Goal: Task Accomplishment & Management: Manage account settings

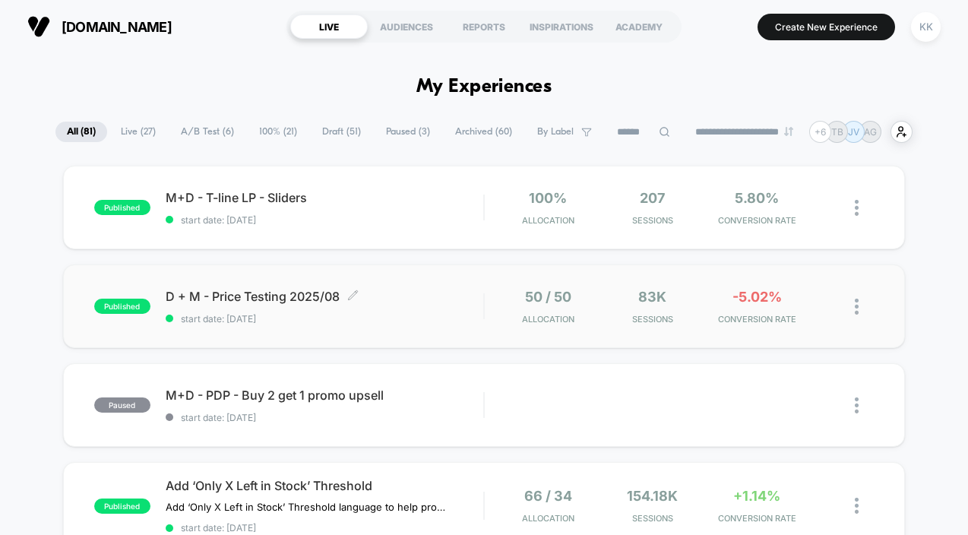
click at [211, 296] on span "D + M - Price Testing 2025/08 Click to edit experience details" at bounding box center [325, 296] width 318 height 15
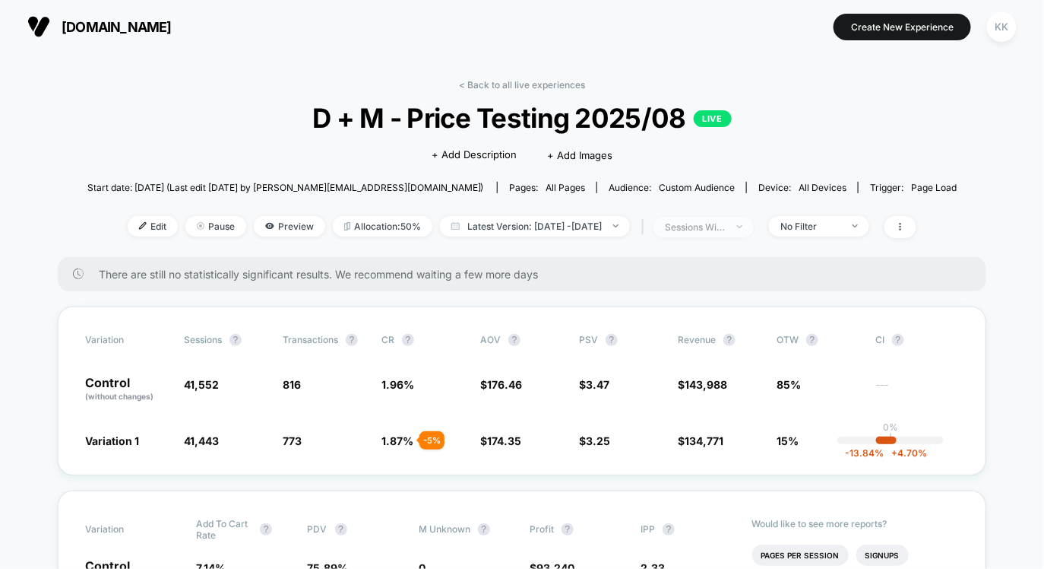
click at [743, 226] on img at bounding box center [739, 226] width 5 height 3
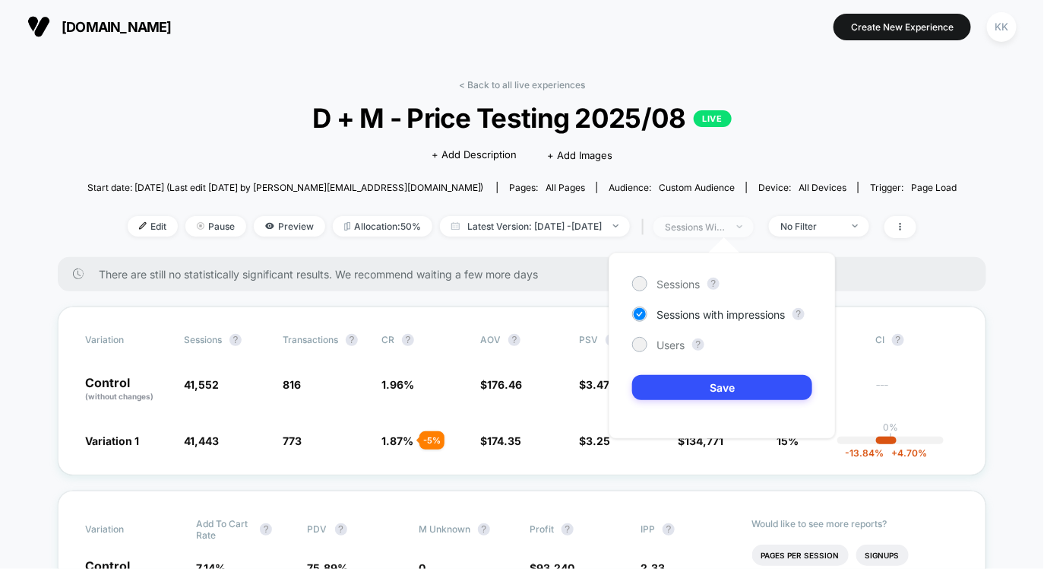
click at [743, 226] on img at bounding box center [739, 226] width 5 height 3
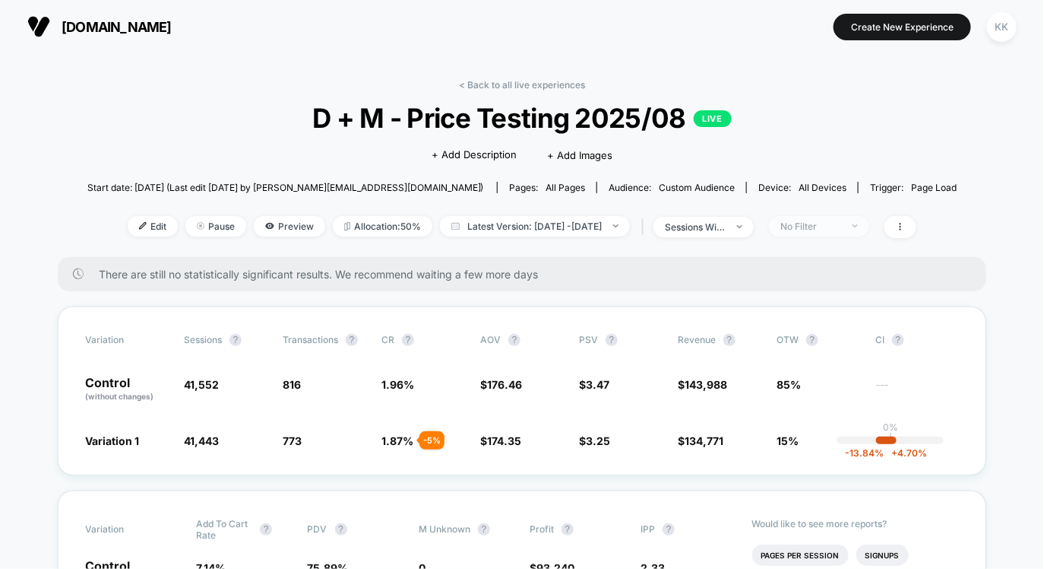
click at [826, 224] on div "No Filter" at bounding box center [811, 225] width 61 height 11
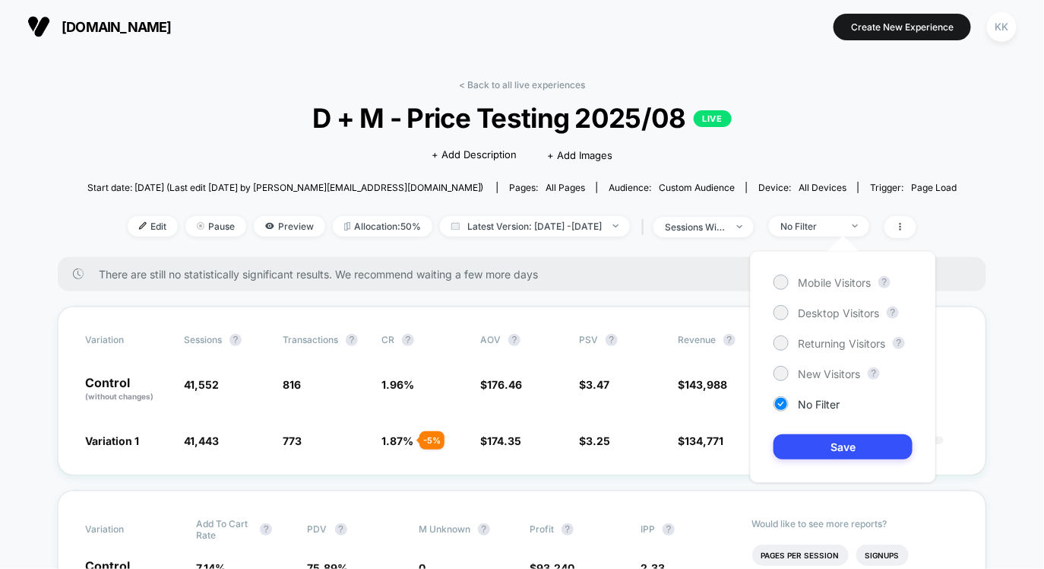
click at [714, 249] on div "< Back to all live experiences D + M - Price Testing 2025/08 LIVE Click to edit…" at bounding box center [522, 168] width 870 height 178
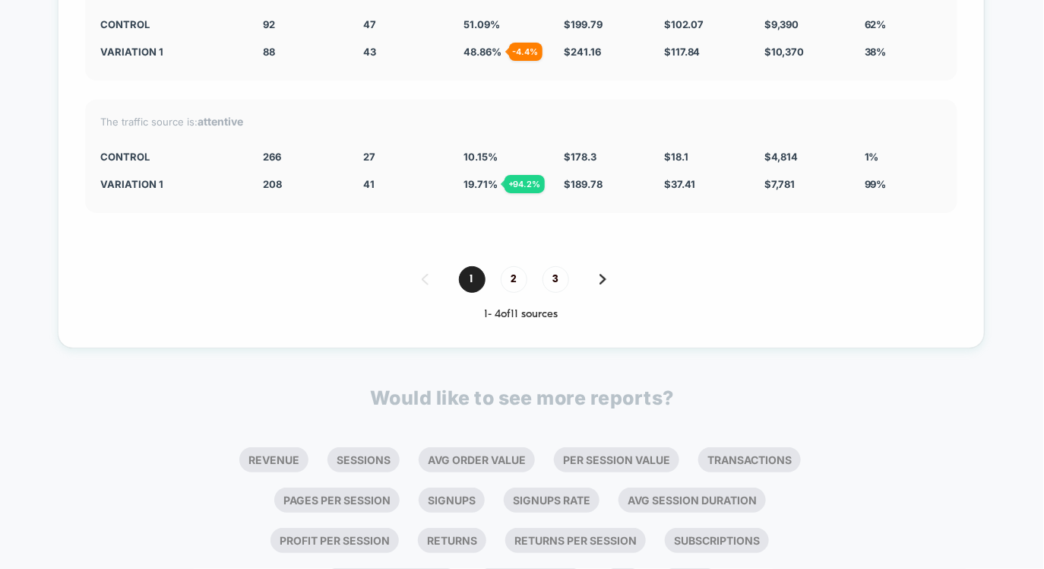
scroll to position [3939, 0]
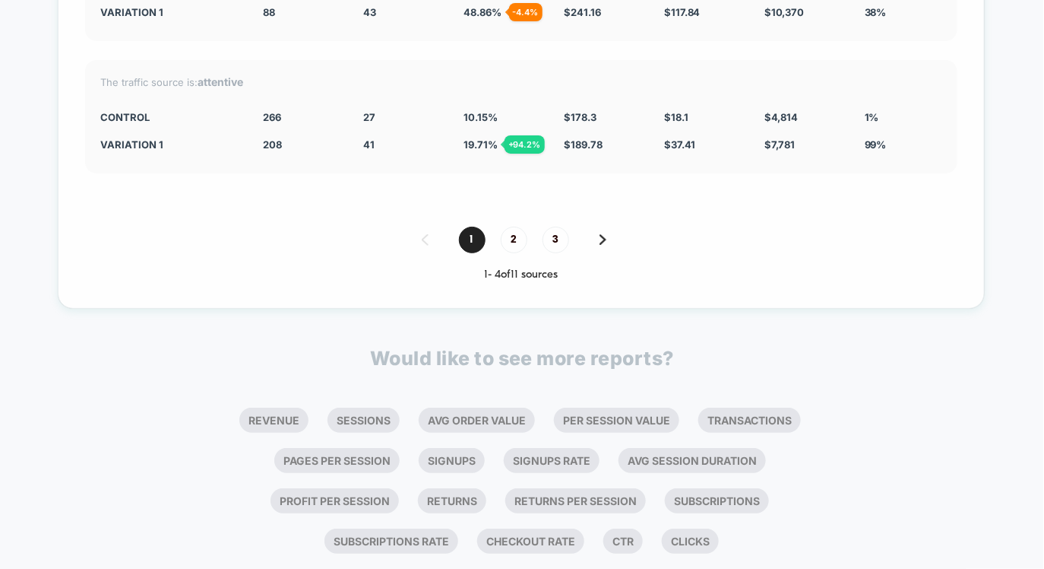
click at [498, 239] on div "1 2 3" at bounding box center [521, 239] width 873 height 27
click at [510, 239] on span "2" at bounding box center [514, 239] width 27 height 27
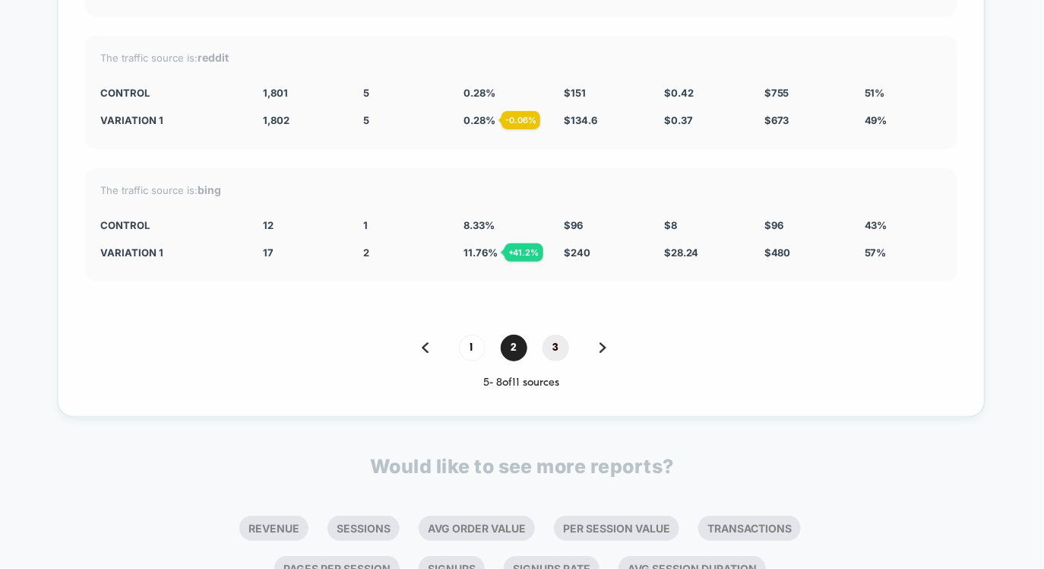
click at [554, 349] on span "3" at bounding box center [556, 347] width 27 height 27
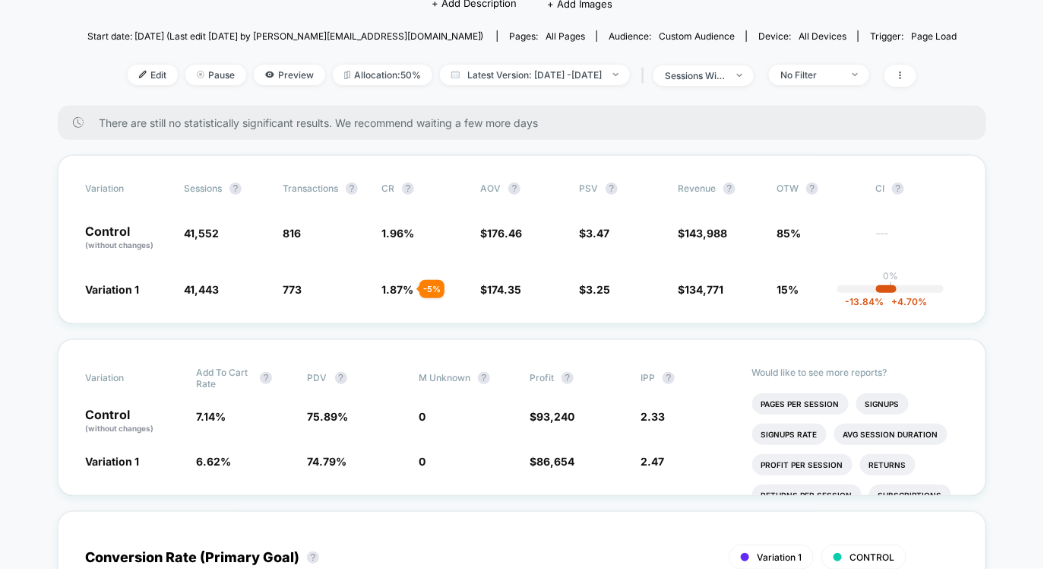
scroll to position [0, 0]
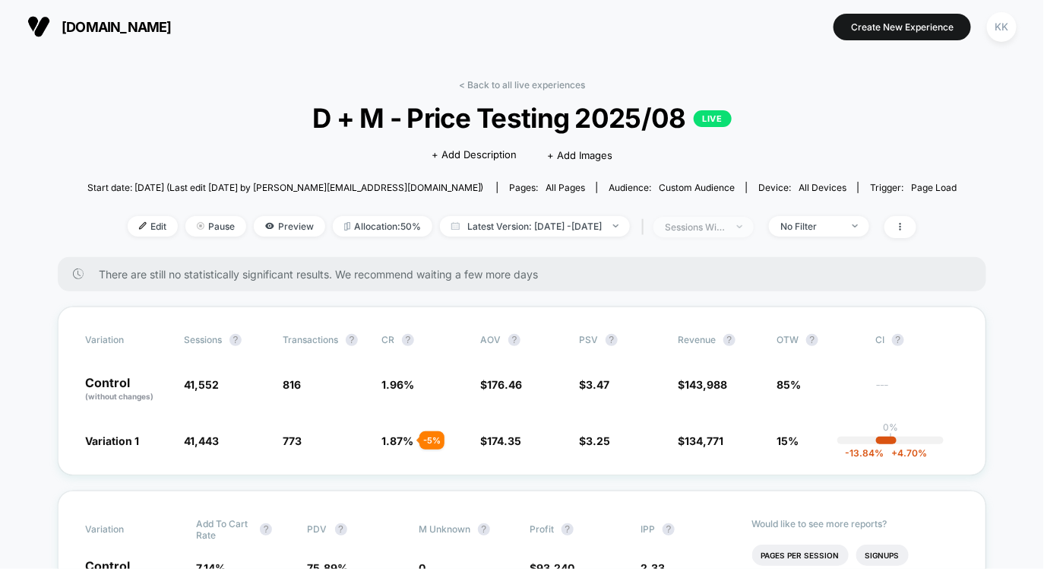
click at [722, 232] on span "sessions with impression" at bounding box center [704, 227] width 100 height 21
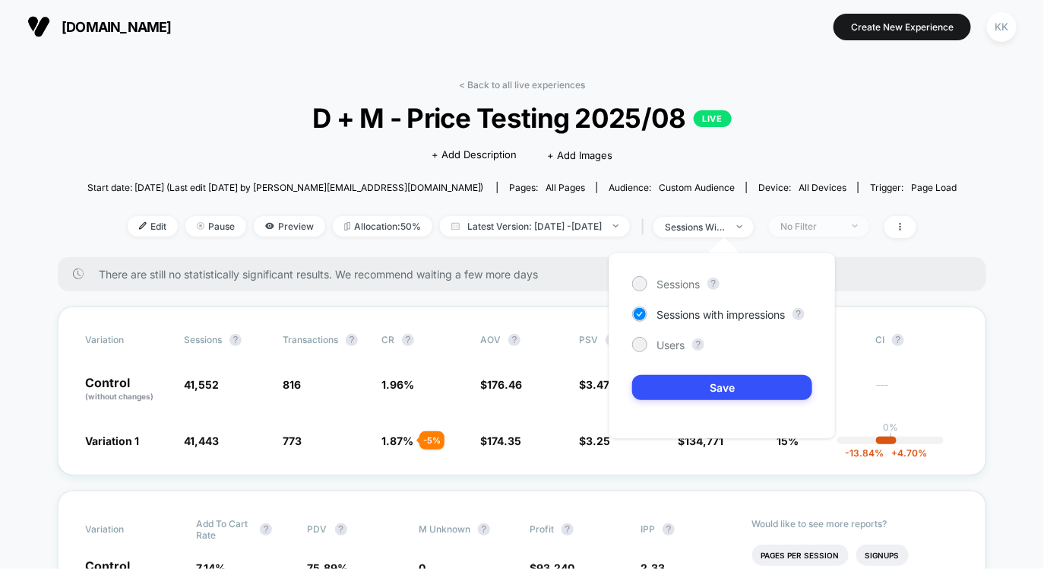
click at [831, 228] on div "No Filter" at bounding box center [811, 225] width 61 height 11
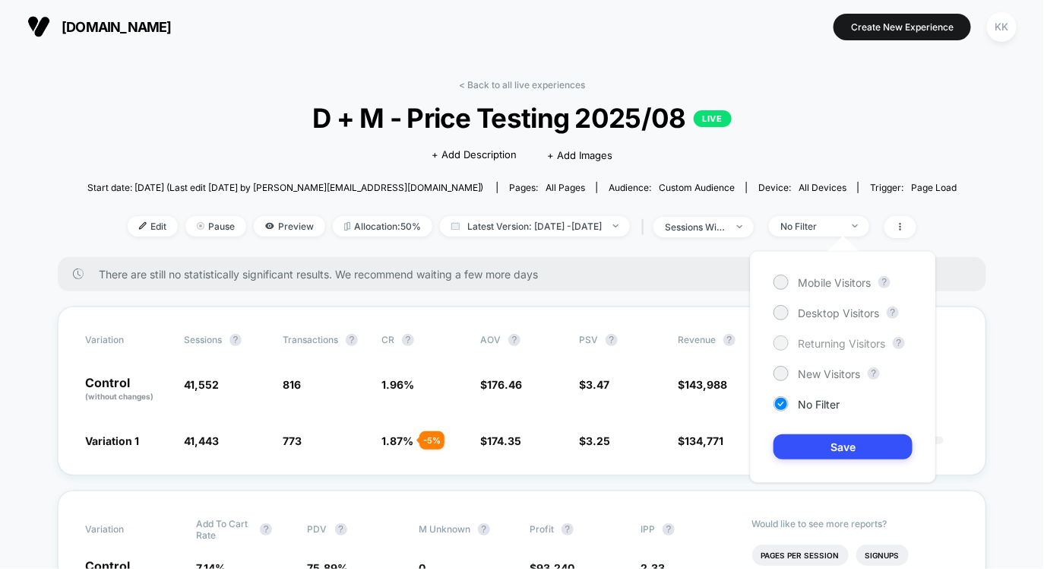
click at [818, 341] on span "Returning Visitors" at bounding box center [841, 343] width 87 height 13
click at [830, 444] on button "Save" at bounding box center [843, 446] width 139 height 25
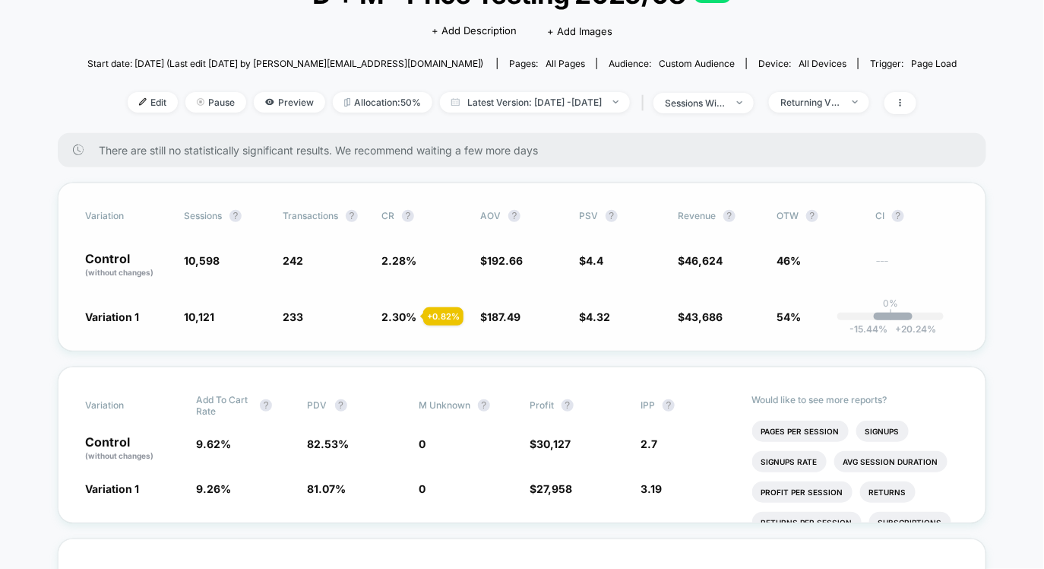
scroll to position [128, 0]
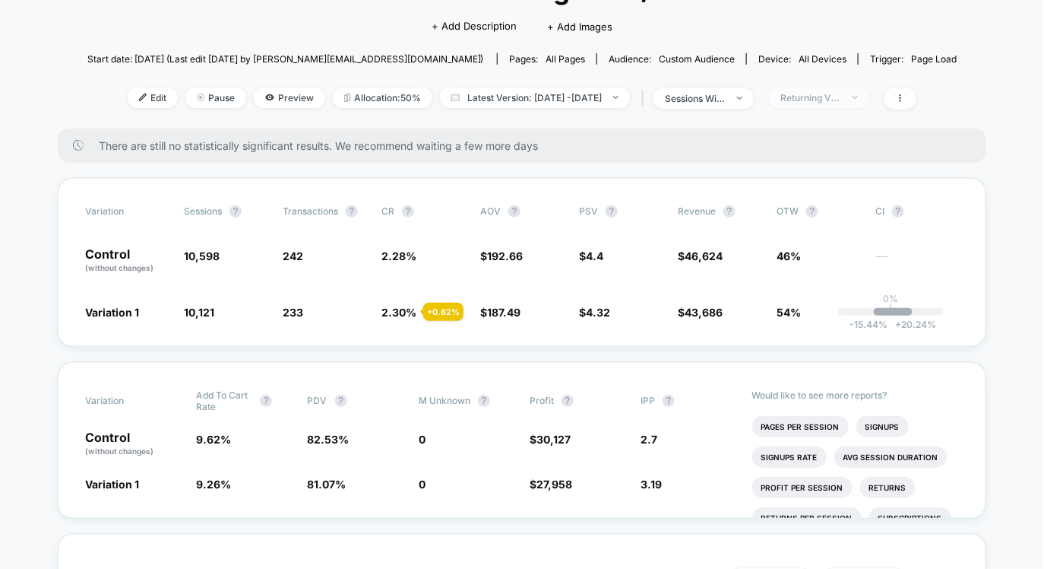
click at [857, 88] on span "Returning Visitors" at bounding box center [819, 97] width 100 height 21
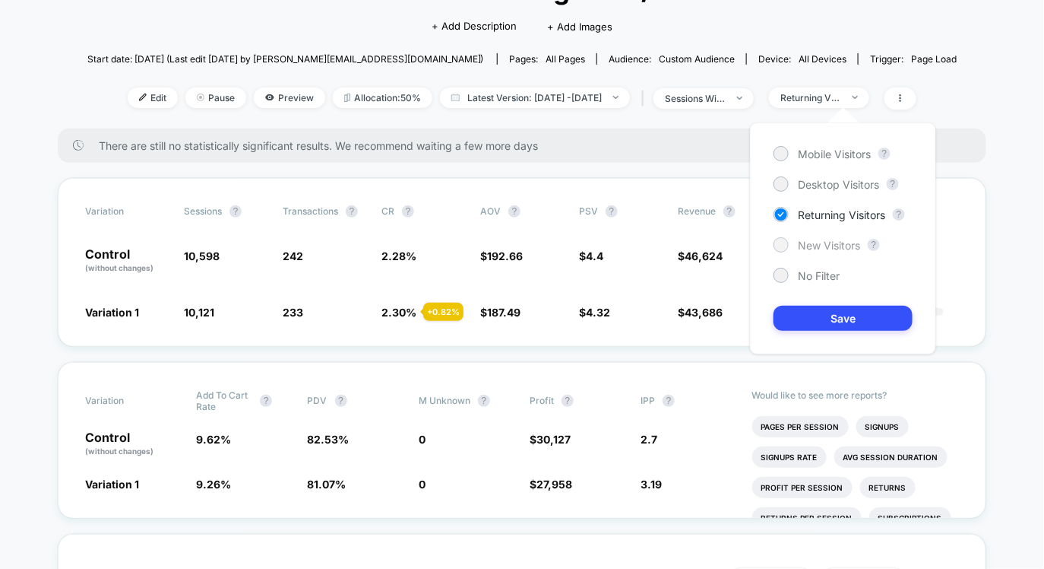
click at [822, 245] on span "New Visitors" at bounding box center [829, 245] width 62 height 13
click at [822, 316] on button "Save" at bounding box center [843, 318] width 139 height 25
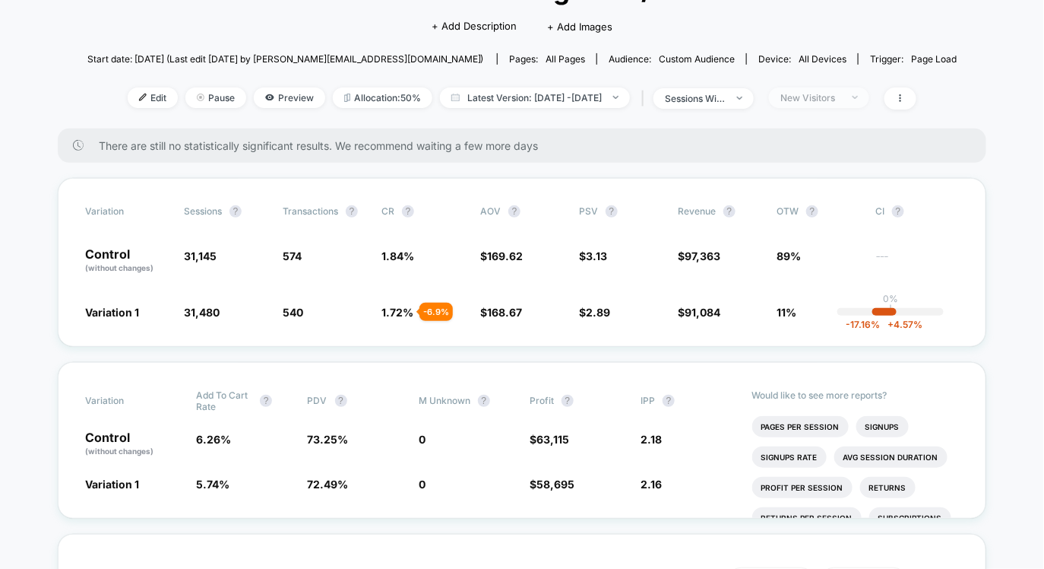
click at [839, 101] on div "New Visitors" at bounding box center [811, 97] width 61 height 11
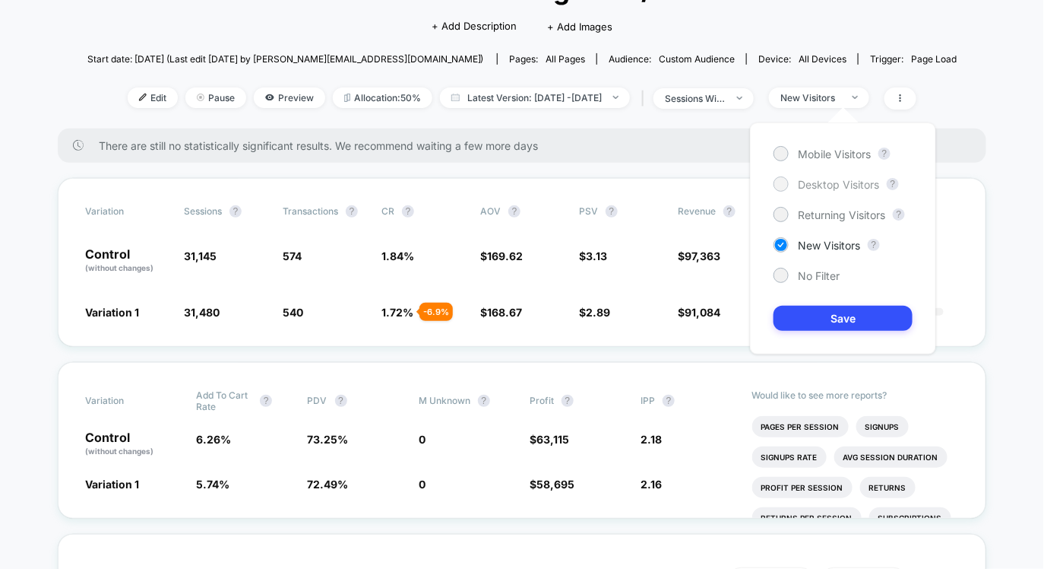
click at [817, 186] on span "Desktop Visitors" at bounding box center [838, 184] width 81 height 13
click at [829, 314] on button "Save" at bounding box center [843, 318] width 139 height 25
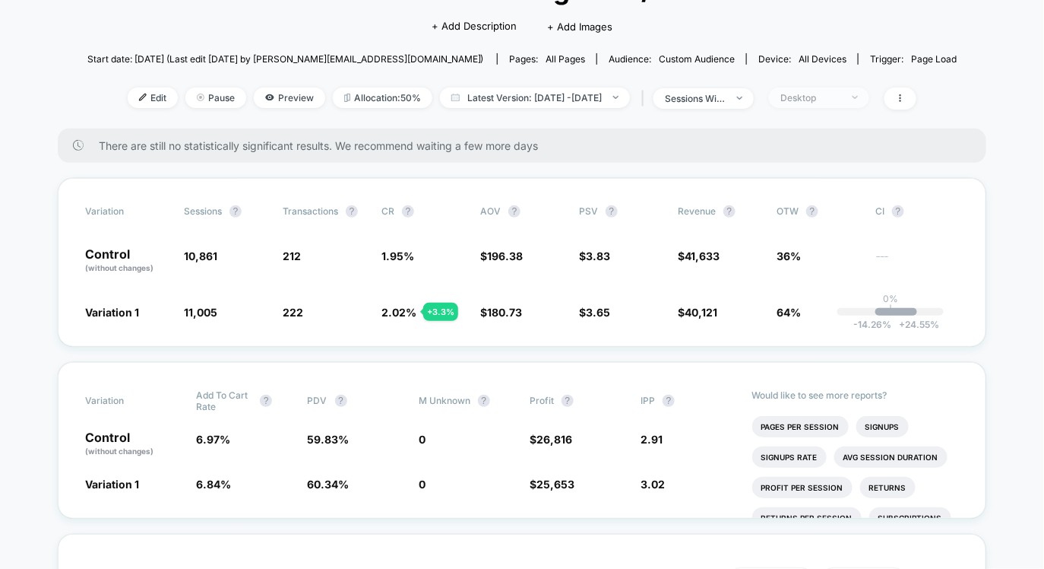
click at [838, 100] on div "Desktop" at bounding box center [811, 97] width 61 height 11
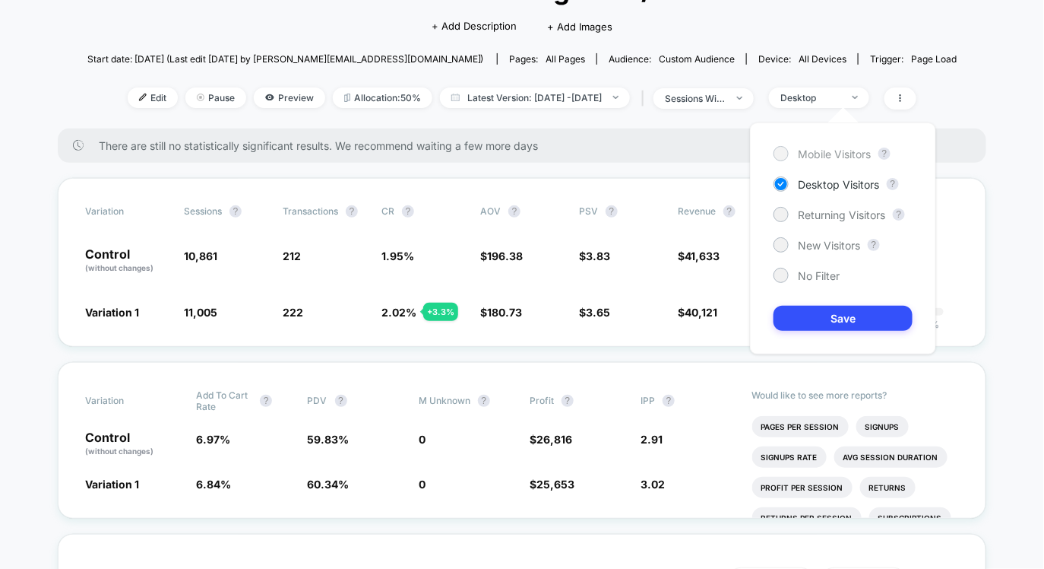
click at [831, 150] on span "Mobile Visitors" at bounding box center [834, 153] width 73 height 13
click at [828, 314] on button "Save" at bounding box center [843, 318] width 139 height 25
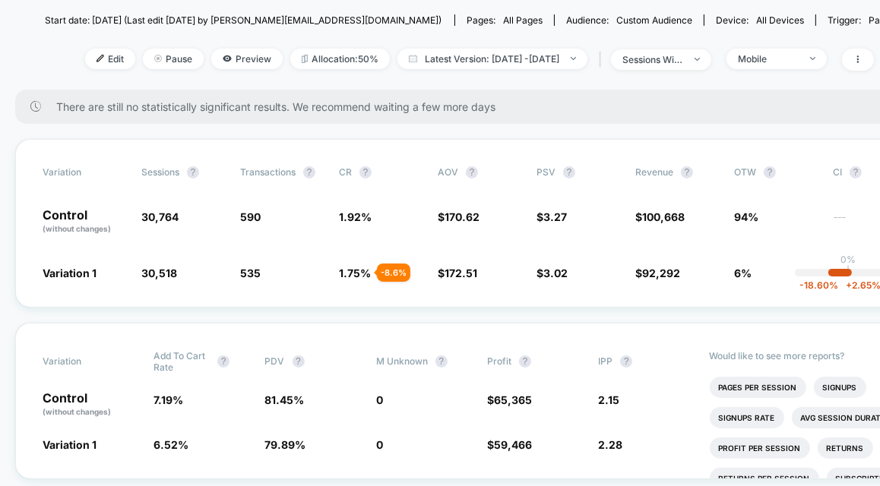
scroll to position [167, 0]
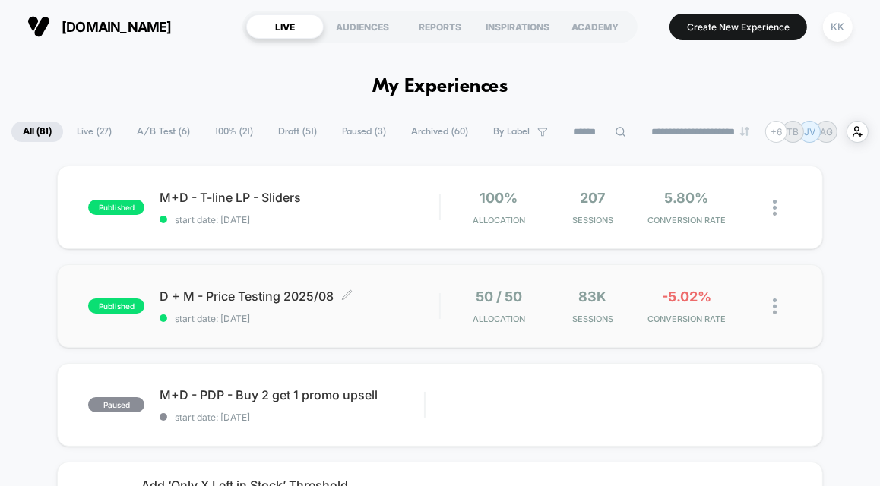
click at [378, 294] on span "D + M - Price Testing 2025/08 Click to edit experience details" at bounding box center [300, 296] width 280 height 15
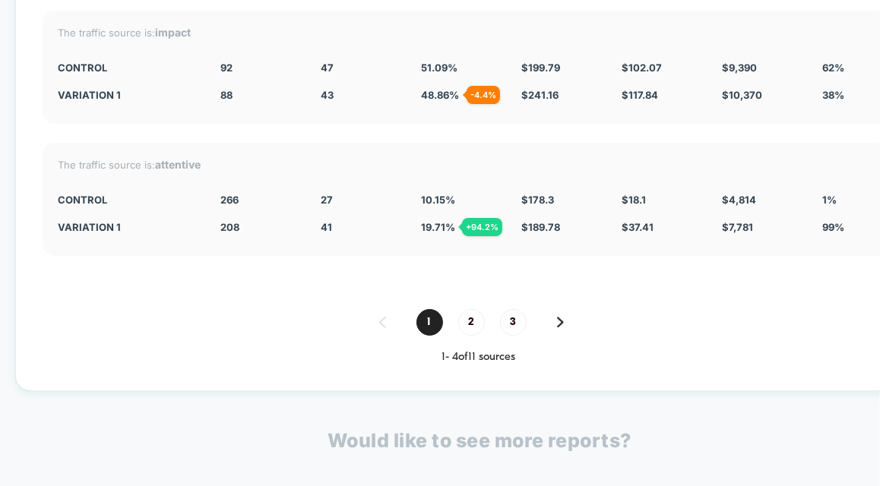
scroll to position [3874, 0]
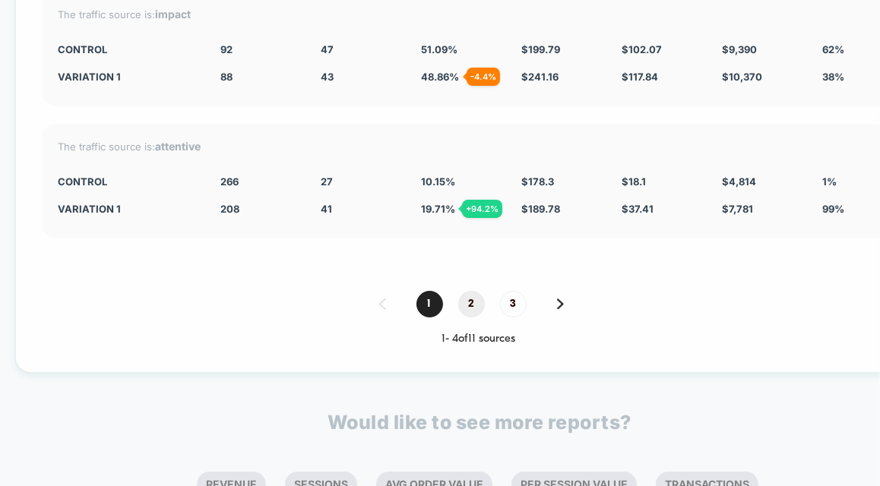
click at [478, 302] on span "2" at bounding box center [471, 304] width 27 height 27
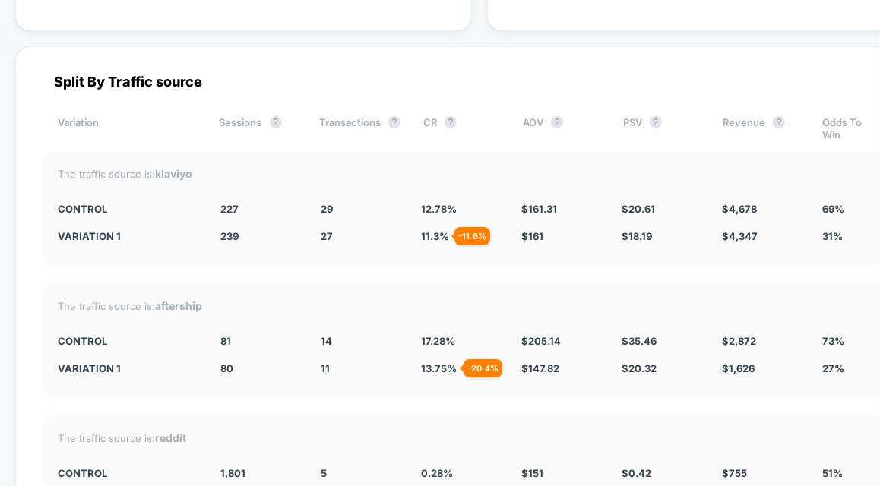
scroll to position [3448, 0]
